Goal: Task Accomplishment & Management: Complete application form

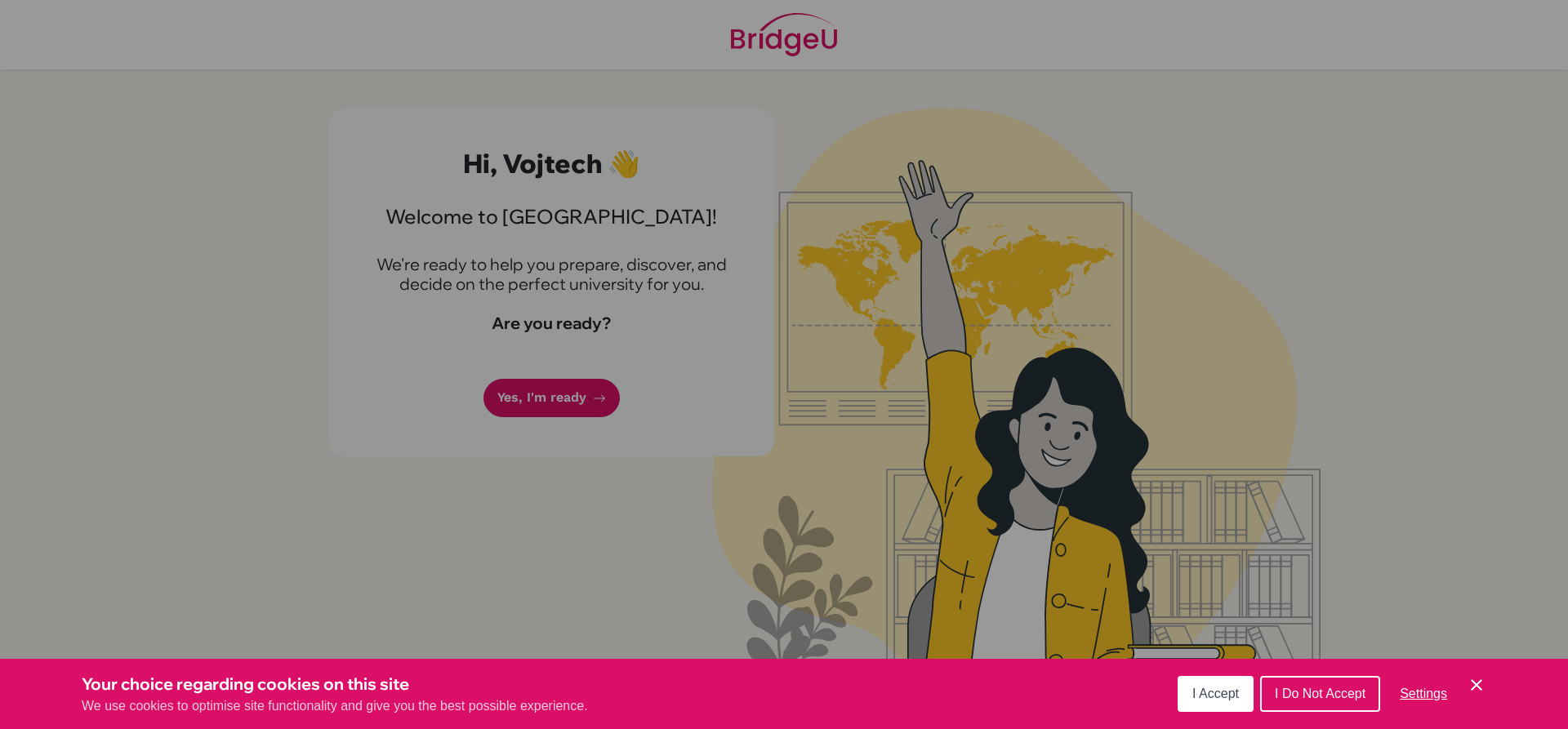
click at [662, 418] on div "Cookie Preferences" at bounding box center [784, 364] width 1568 height 729
click at [1205, 696] on span "I Accept" at bounding box center [1216, 693] width 47 height 14
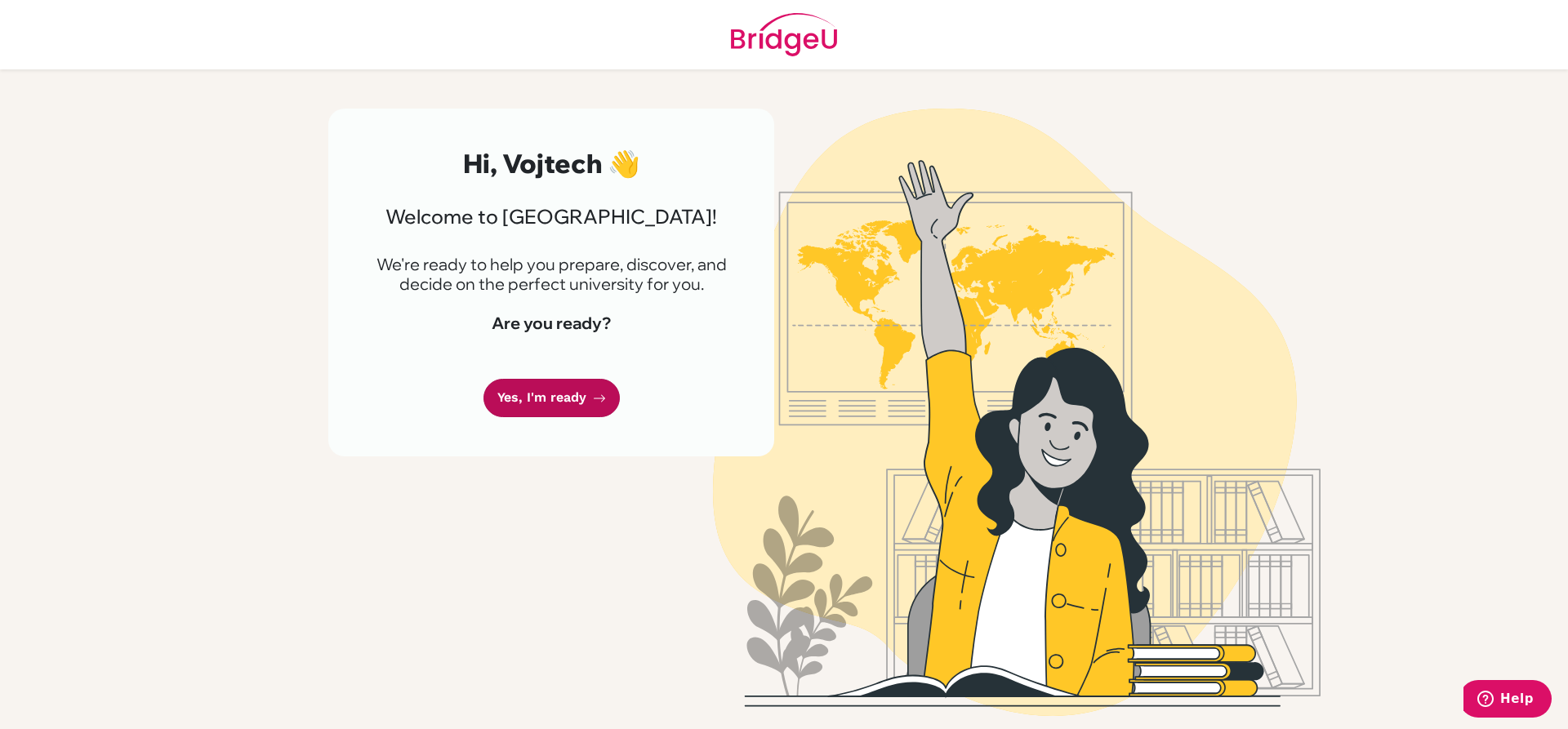
click at [535, 388] on link "Yes, I'm ready" at bounding box center [551, 398] width 136 height 38
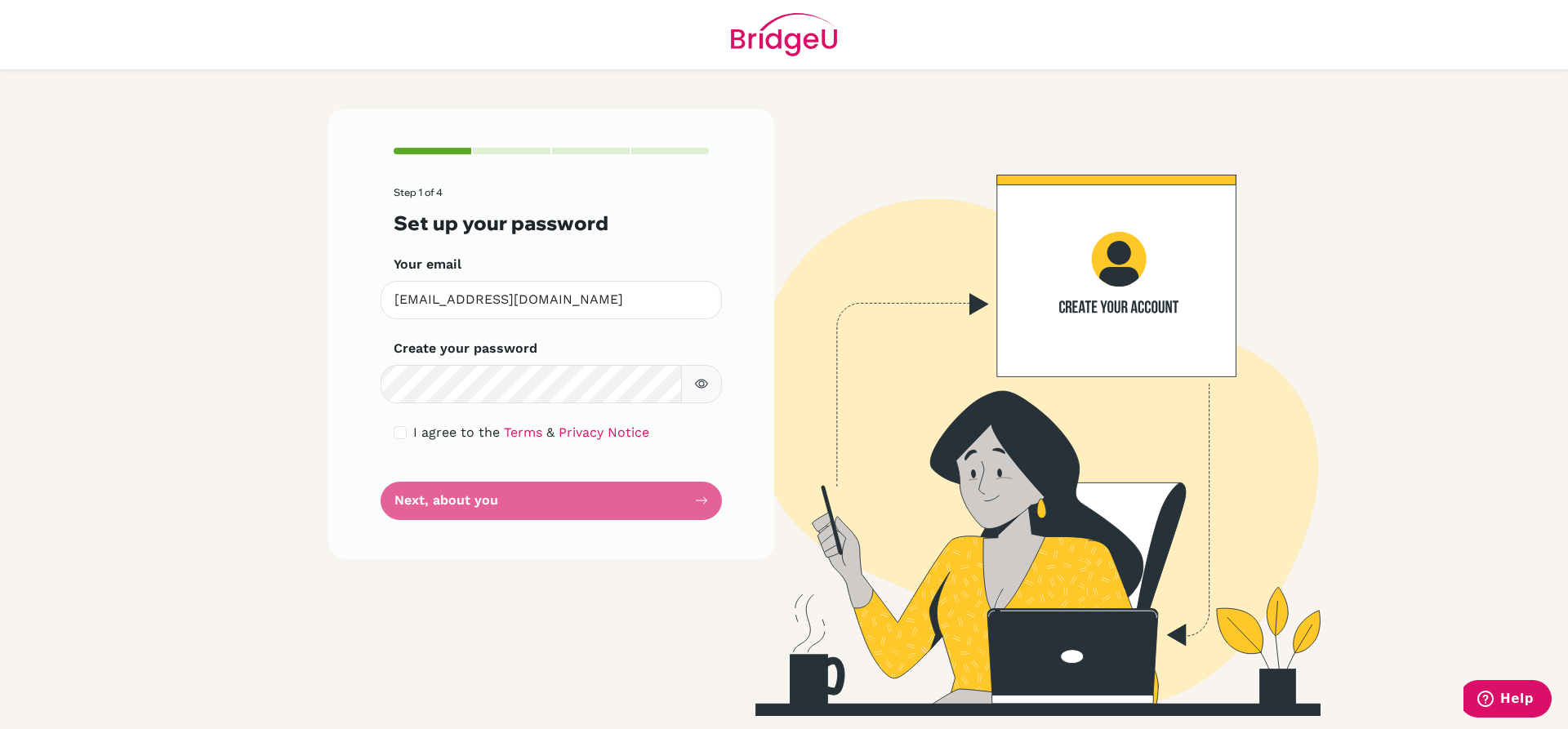
click at [698, 389] on icon "button" at bounding box center [702, 384] width 13 height 13
click at [409, 437] on div "I agree to the Terms & Privacy Notice" at bounding box center [552, 432] width 315 height 19
click at [395, 437] on input "checkbox" at bounding box center [401, 433] width 13 height 13
checkbox input "true"
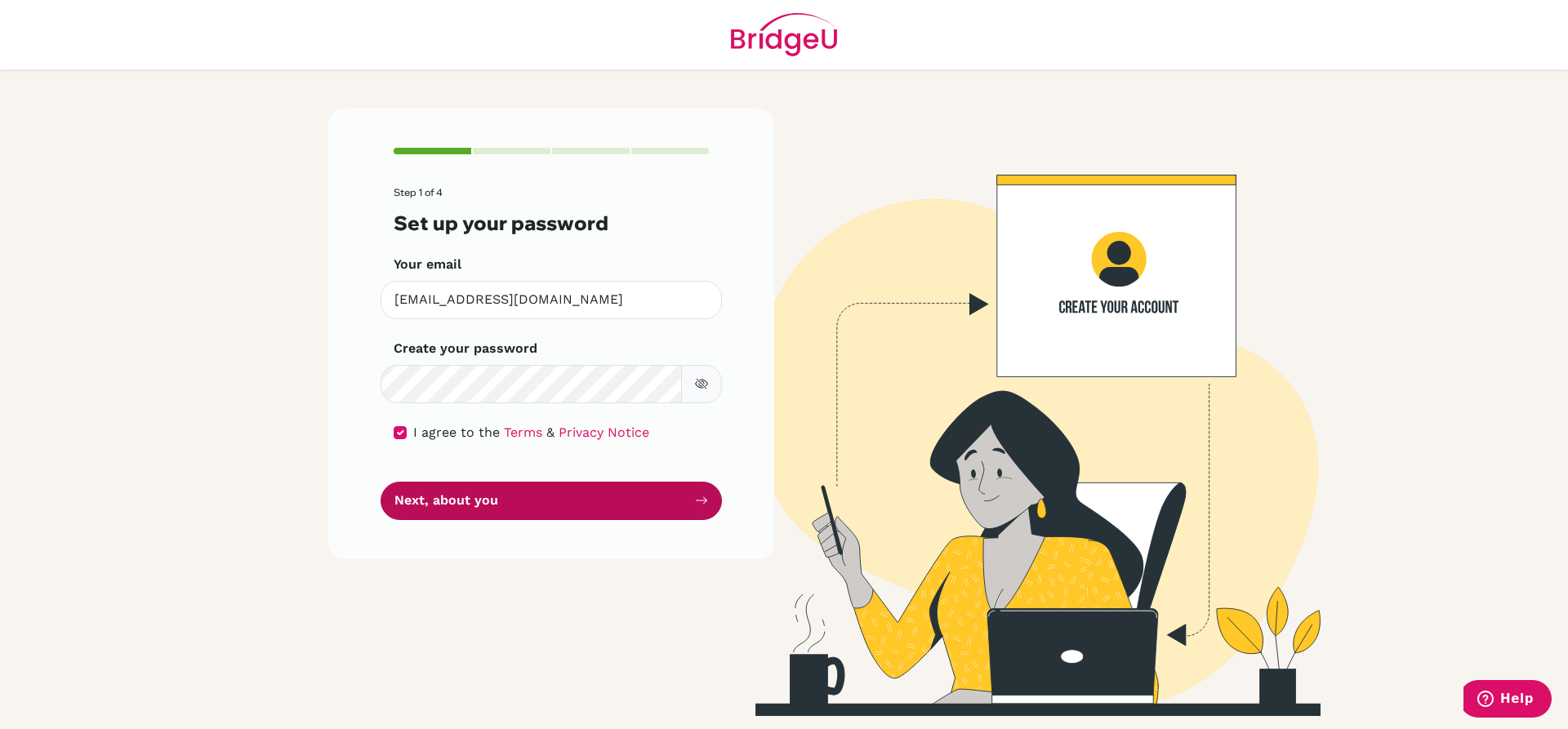
click at [405, 492] on button "Next, about you" at bounding box center [551, 501] width 341 height 38
